Goal: Task Accomplishment & Management: Manage account settings

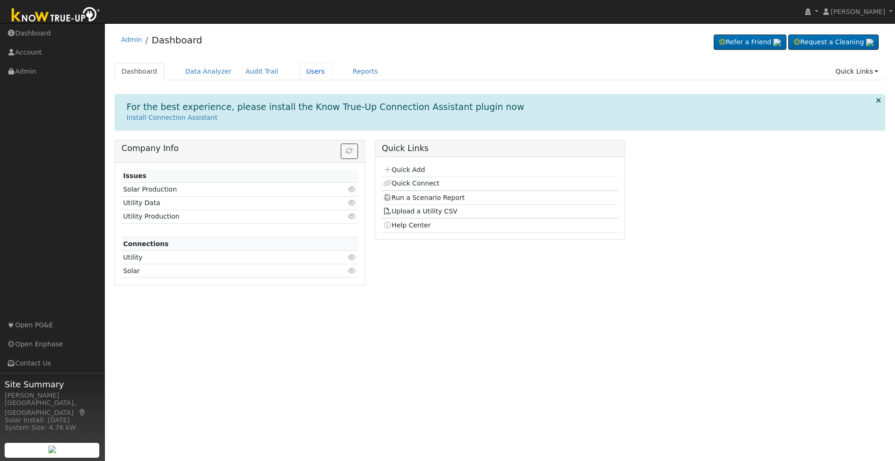
click at [299, 66] on link "Users" at bounding box center [315, 71] width 33 height 17
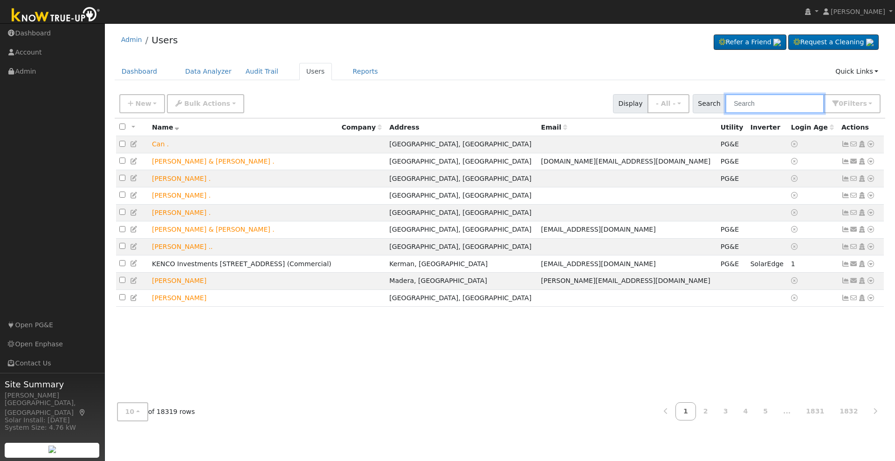
click at [797, 103] on input "text" at bounding box center [774, 103] width 99 height 19
type input "[PERSON_NAME]"
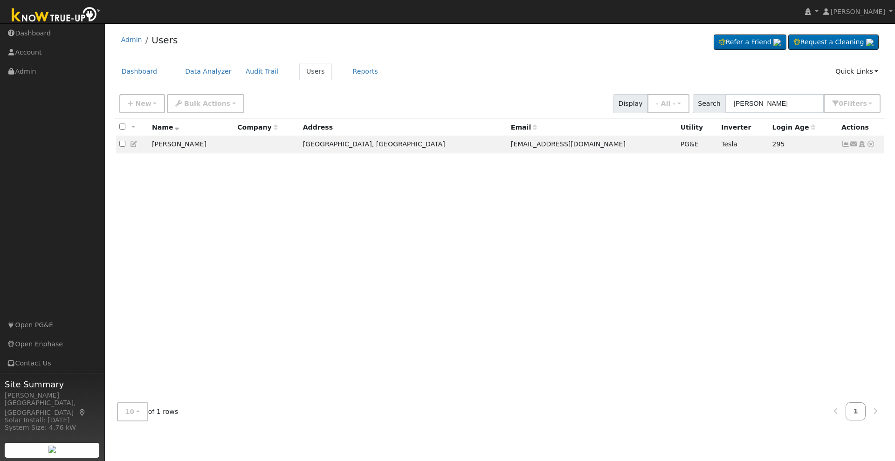
click at [862, 147] on icon at bounding box center [862, 144] width 8 height 7
